Goal: Task Accomplishment & Management: Use online tool/utility

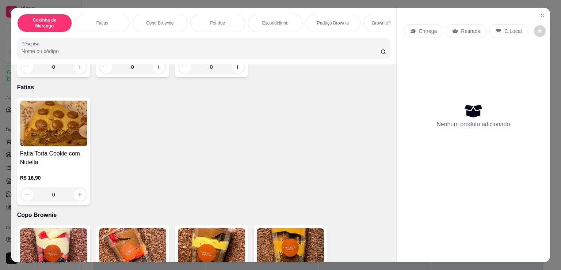
scroll to position [170, 0]
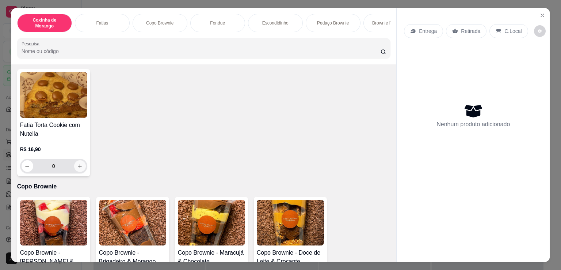
click at [77, 164] on icon "increase-product-quantity" at bounding box center [79, 165] width 5 height 5
type input "1"
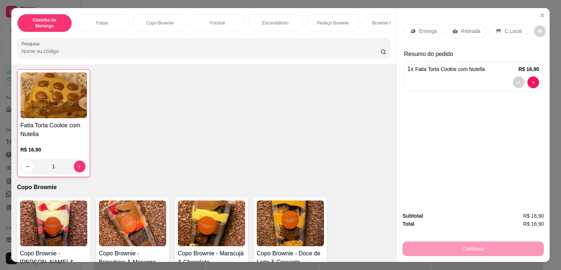
drag, startPoint x: 480, startPoint y: 29, endPoint x: 482, endPoint y: 35, distance: 6.5
click at [480, 29] on div "Retirada" at bounding box center [466, 31] width 41 height 14
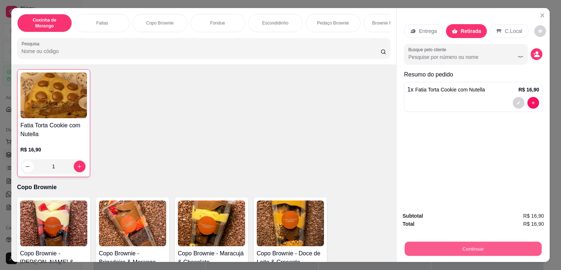
click at [488, 247] on button "Continuar" at bounding box center [473, 248] width 137 height 14
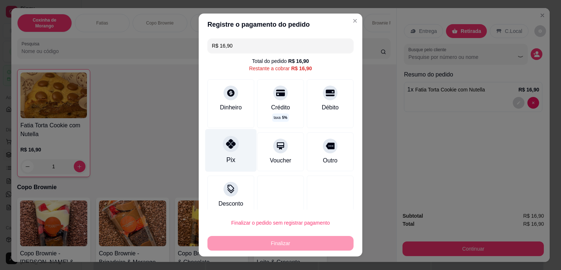
drag, startPoint x: 221, startPoint y: 155, endPoint x: 228, endPoint y: 157, distance: 7.2
click at [222, 155] on div "Pix" at bounding box center [231, 150] width 52 height 43
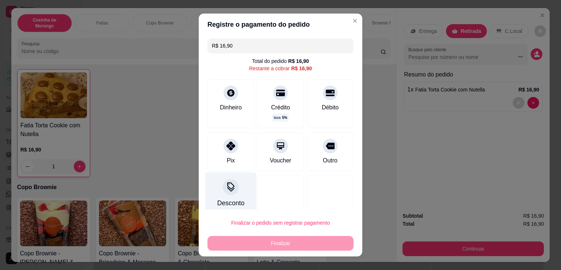
type input "R$ 0,00"
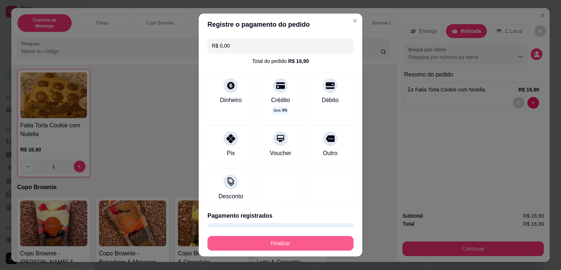
click at [270, 249] on button "Finalizar" at bounding box center [281, 243] width 146 height 15
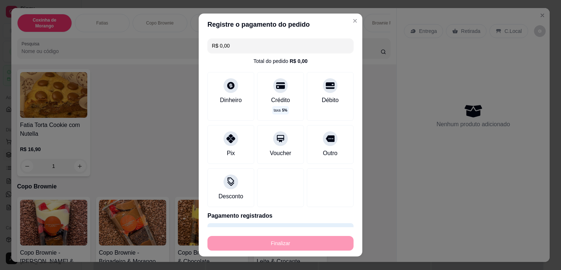
type input "0"
type input "-R$ 16,90"
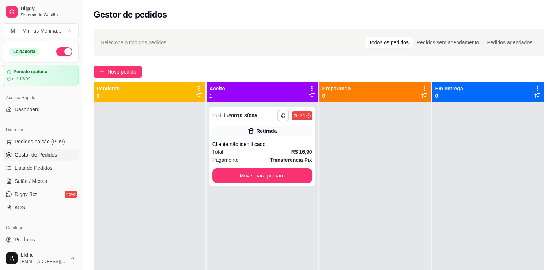
click at [346, 21] on div "Gestor de pedidos" at bounding box center [319, 12] width 474 height 25
click at [140, 74] on button "Novo pedido" at bounding box center [118, 72] width 49 height 12
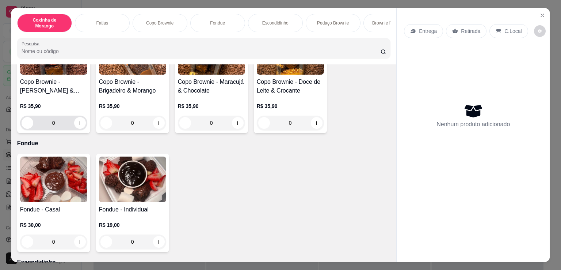
scroll to position [170, 0]
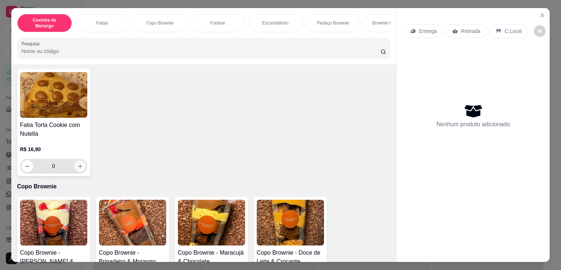
click at [77, 163] on icon "increase-product-quantity" at bounding box center [79, 165] width 5 height 5
type input "1"
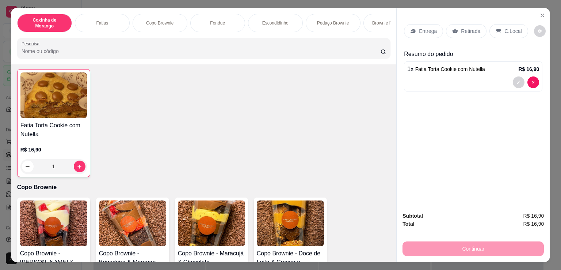
click at [461, 27] on p "Retirada" at bounding box center [470, 30] width 19 height 7
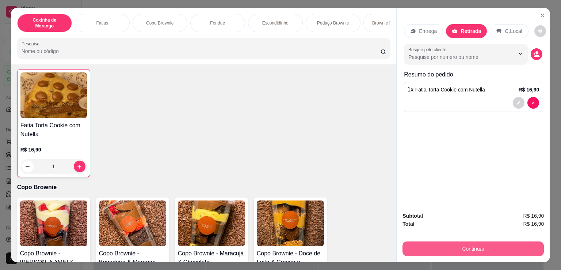
click at [482, 249] on button "Continuar" at bounding box center [473, 248] width 141 height 15
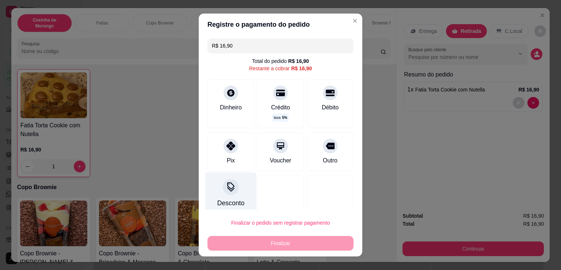
drag, startPoint x: 231, startPoint y: 138, endPoint x: 246, endPoint y: 191, distance: 54.6
click at [231, 141] on div at bounding box center [231, 145] width 15 height 15
type input "R$ 0,00"
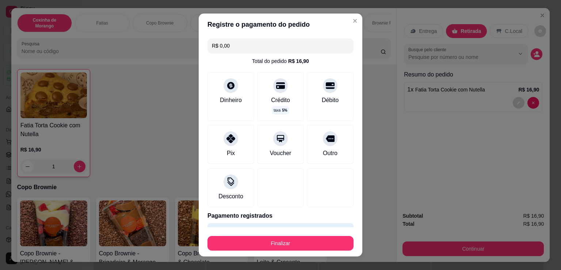
click at [262, 251] on footer "Finalizar" at bounding box center [281, 241] width 164 height 29
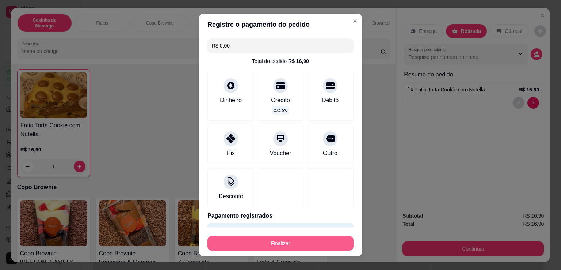
click at [264, 244] on button "Finalizar" at bounding box center [281, 243] width 146 height 15
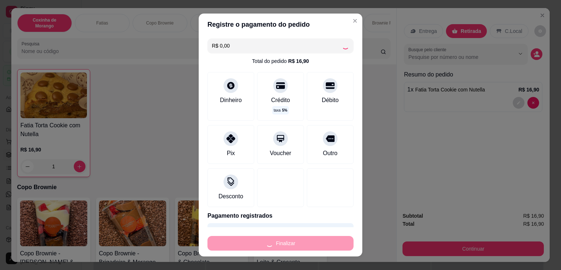
type input "0"
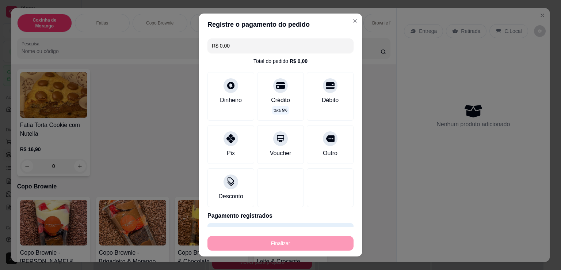
type input "-R$ 16,90"
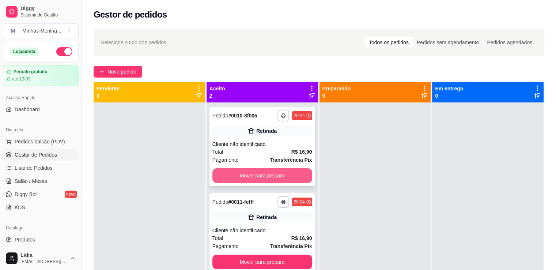
click at [289, 177] on button "Mover para preparo" at bounding box center [262, 175] width 100 height 15
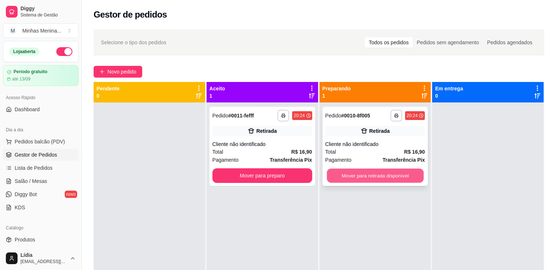
click at [337, 175] on button "Mover para retirada disponível" at bounding box center [375, 175] width 97 height 14
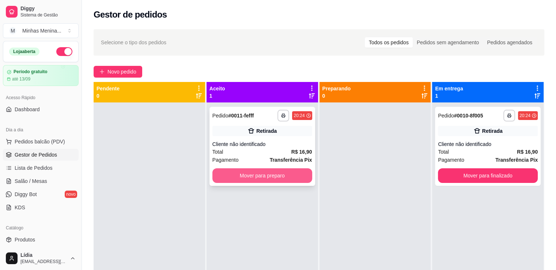
click at [284, 171] on button "Mover para preparo" at bounding box center [262, 175] width 100 height 15
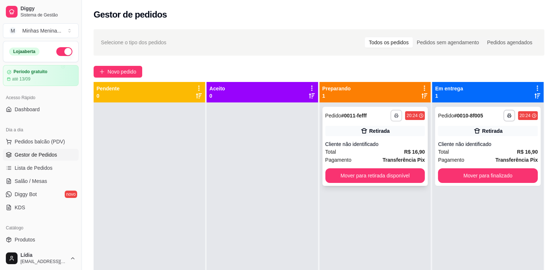
click at [392, 110] on button "button" at bounding box center [396, 116] width 12 height 12
click at [379, 143] on button "IMPRESSORA" at bounding box center [372, 141] width 53 height 12
click at [394, 176] on button "Mover para retirada disponível" at bounding box center [375, 175] width 97 height 14
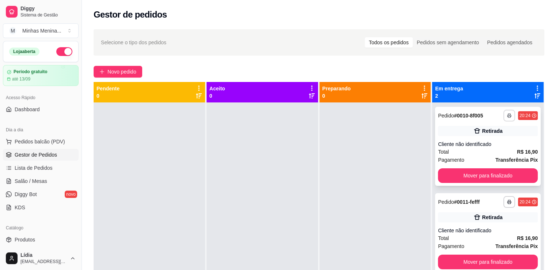
click at [507, 115] on icon "button" at bounding box center [509, 115] width 4 height 4
click at [489, 141] on button "IMPRESSORA" at bounding box center [484, 141] width 53 height 12
click at [503, 205] on button "button" at bounding box center [508, 201] width 11 height 11
click at [486, 227] on button "IMPRESSORA" at bounding box center [483, 226] width 51 height 11
click at [496, 171] on button "Mover para finalizado" at bounding box center [488, 175] width 100 height 15
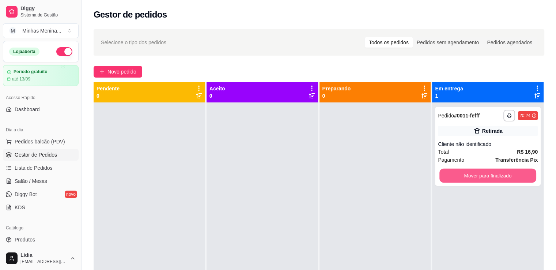
click at [496, 171] on button "Mover para finalizado" at bounding box center [487, 175] width 97 height 14
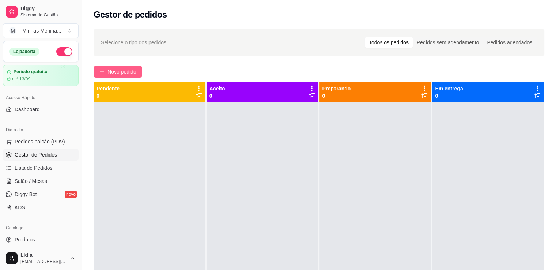
click at [127, 70] on span "Novo pedido" at bounding box center [121, 72] width 29 height 8
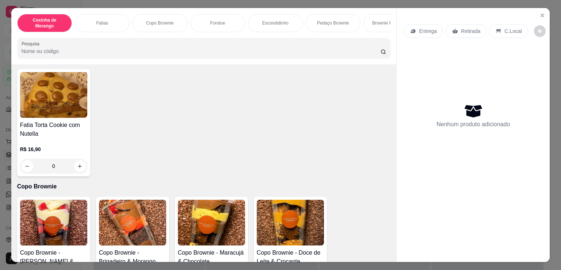
scroll to position [341, 0]
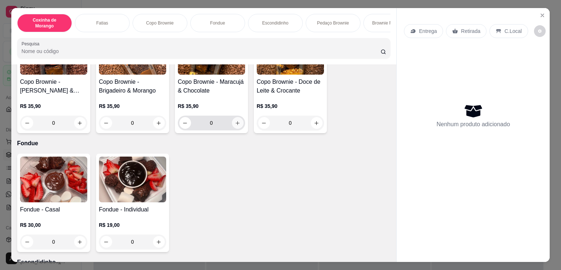
click at [238, 117] on button "increase-product-quantity" at bounding box center [238, 123] width 12 height 12
type input "1"
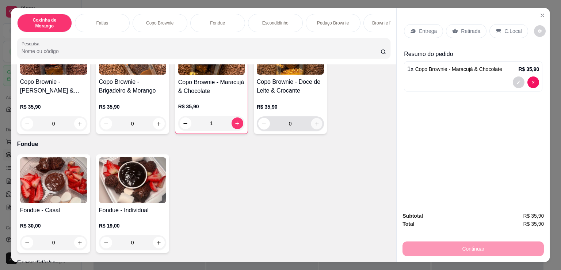
click at [316, 121] on icon "increase-product-quantity" at bounding box center [316, 123] width 5 height 5
type input "1"
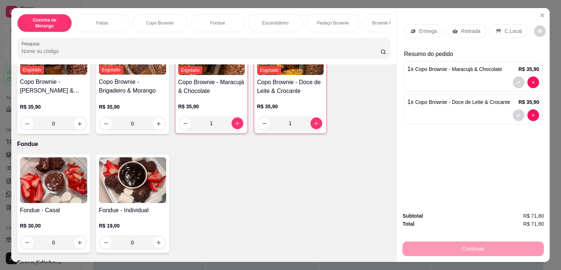
click at [517, 80] on icon "decrease-product-quantity" at bounding box center [519, 82] width 4 height 4
click at [468, 29] on p "Retirada" at bounding box center [470, 30] width 19 height 7
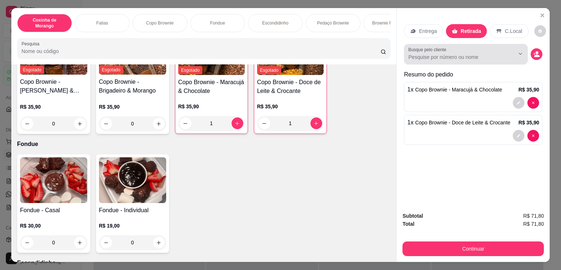
click at [474, 58] on div at bounding box center [465, 54] width 115 height 15
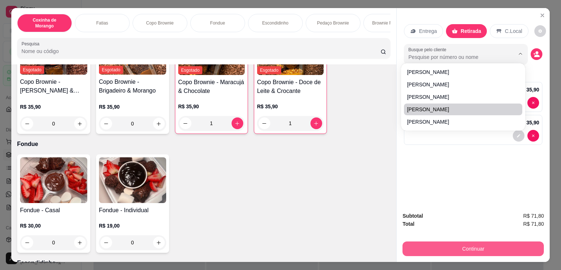
click at [509, 247] on button "Continuar" at bounding box center [473, 248] width 141 height 15
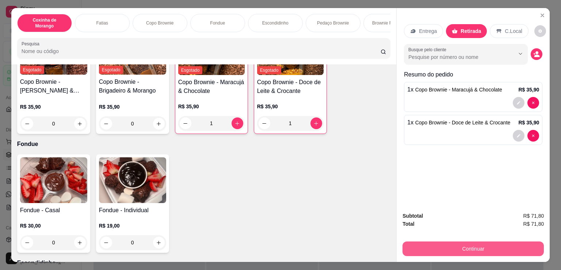
click at [444, 242] on button "Continuar" at bounding box center [473, 248] width 141 height 15
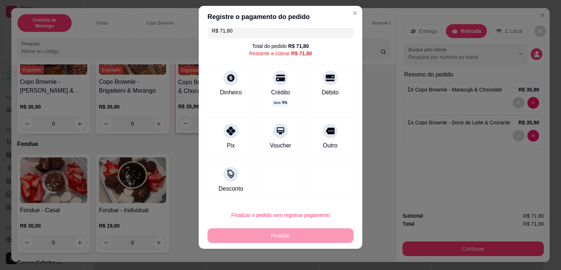
scroll to position [10, 0]
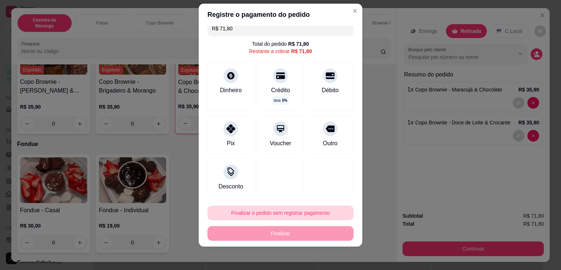
click at [284, 218] on button "Finalizar o pedido sem registrar pagamento" at bounding box center [281, 212] width 146 height 15
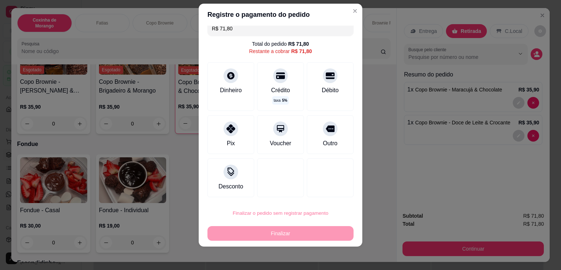
click at [324, 194] on button "Confirmar" at bounding box center [323, 190] width 27 height 11
type input "0"
type input "R$ 0,00"
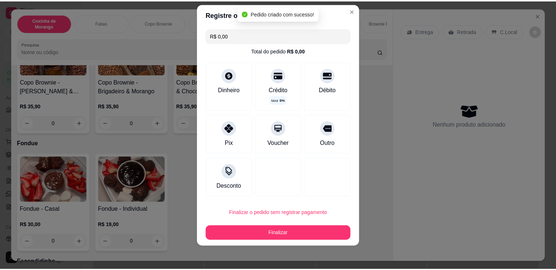
scroll to position [0, 0]
